Goal: Navigation & Orientation: Go to known website

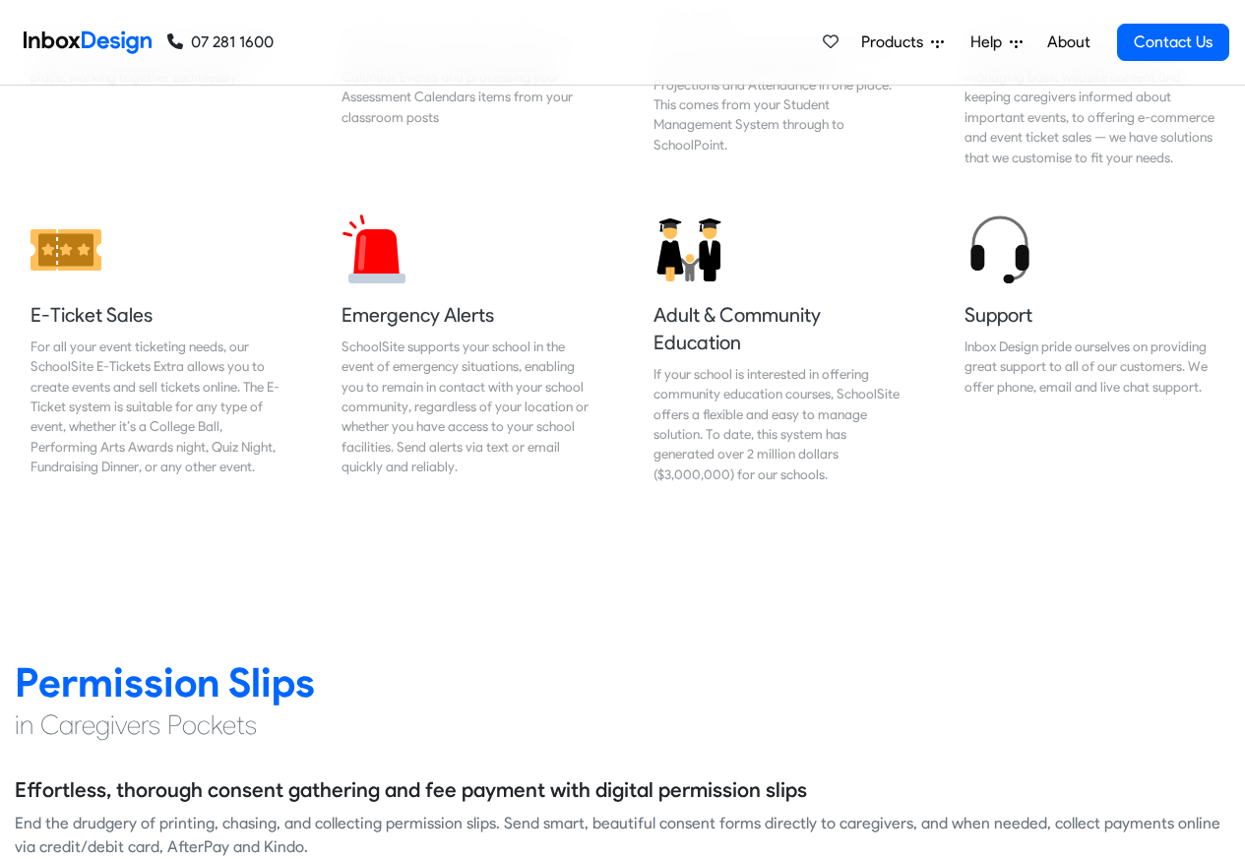
scroll to position [2244, 0]
